Goal: Information Seeking & Learning: Learn about a topic

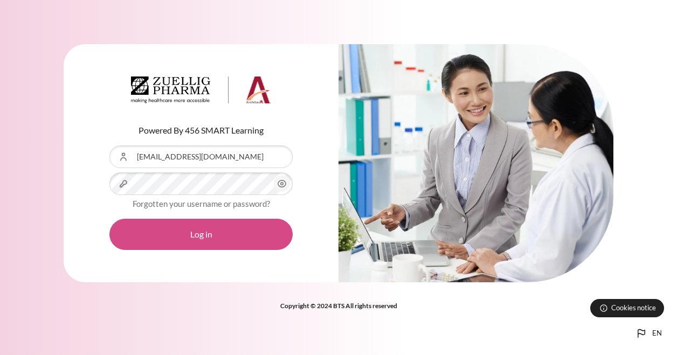
click at [255, 243] on button "Log in" at bounding box center [200, 234] width 183 height 31
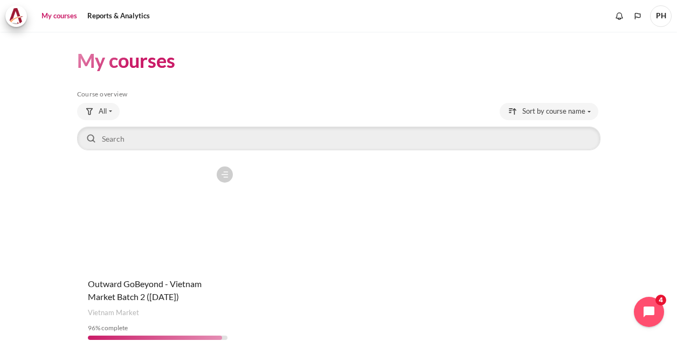
click at [59, 16] on link "My courses" at bounding box center [59, 16] width 43 height 22
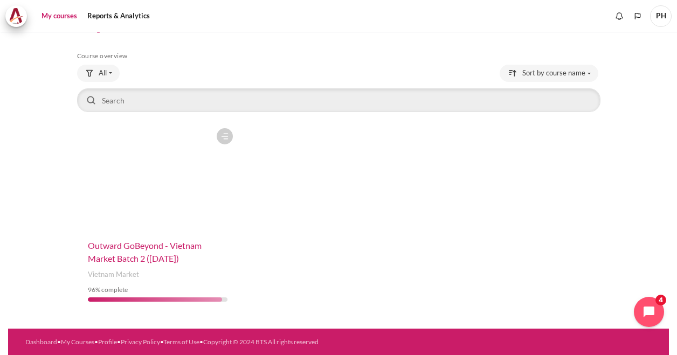
click at [145, 255] on span "Outward GoBeyond - Vietnam Market Batch 2 (Jul 2025)" at bounding box center [145, 251] width 114 height 23
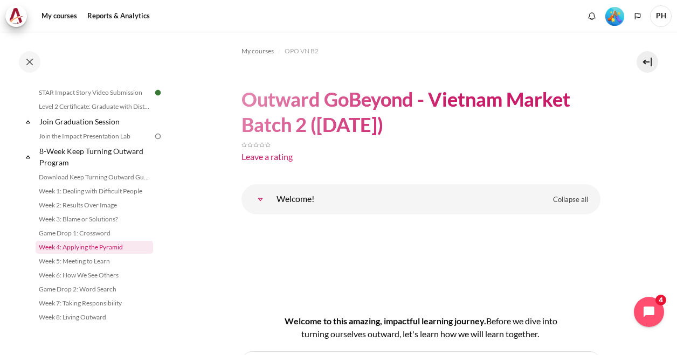
scroll to position [1287, 0]
click at [86, 134] on link "Join the Impact Presentation Lab" at bounding box center [94, 136] width 117 height 13
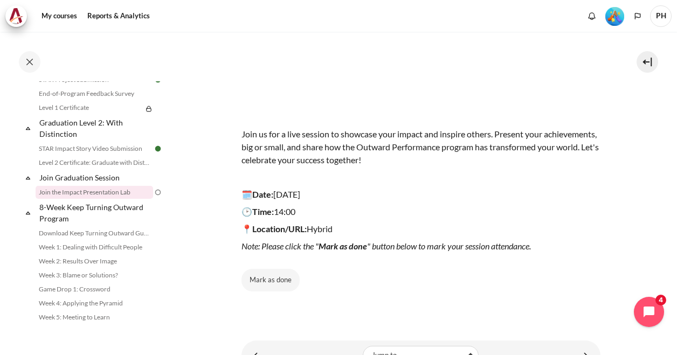
scroll to position [54, 0]
